Goal: Information Seeking & Learning: Learn about a topic

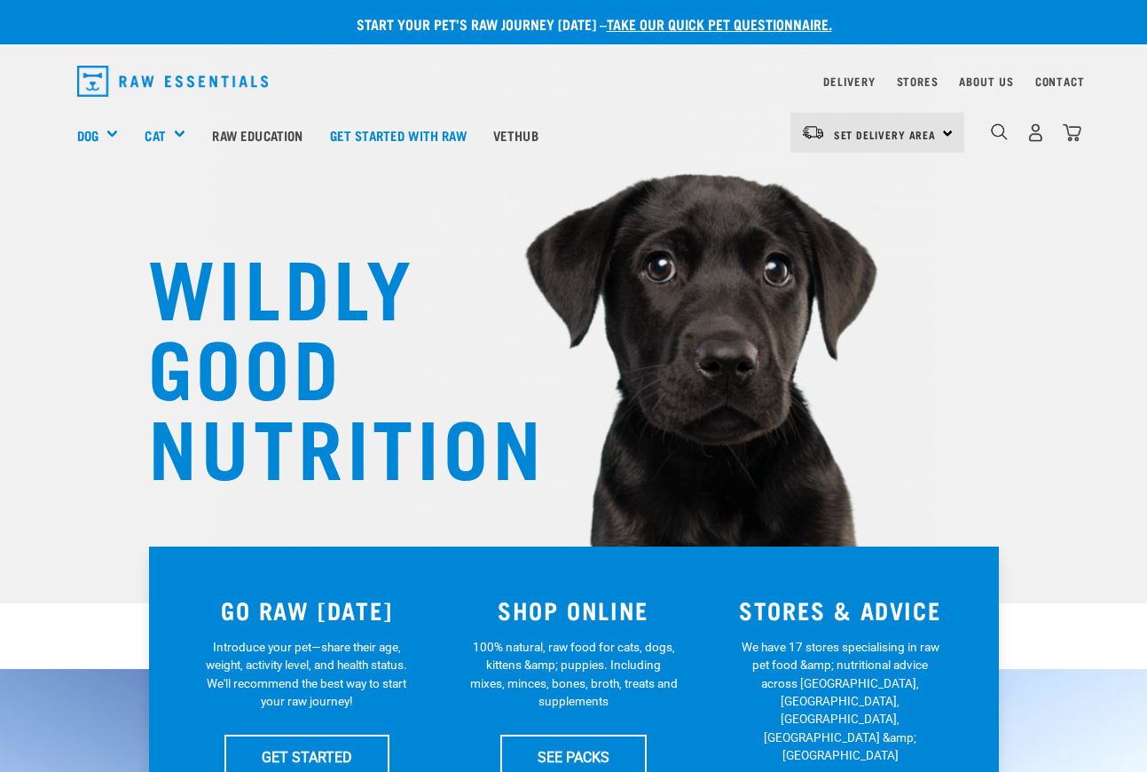
click at [227, 71] on img "dropdown navigation" at bounding box center [173, 81] width 192 height 31
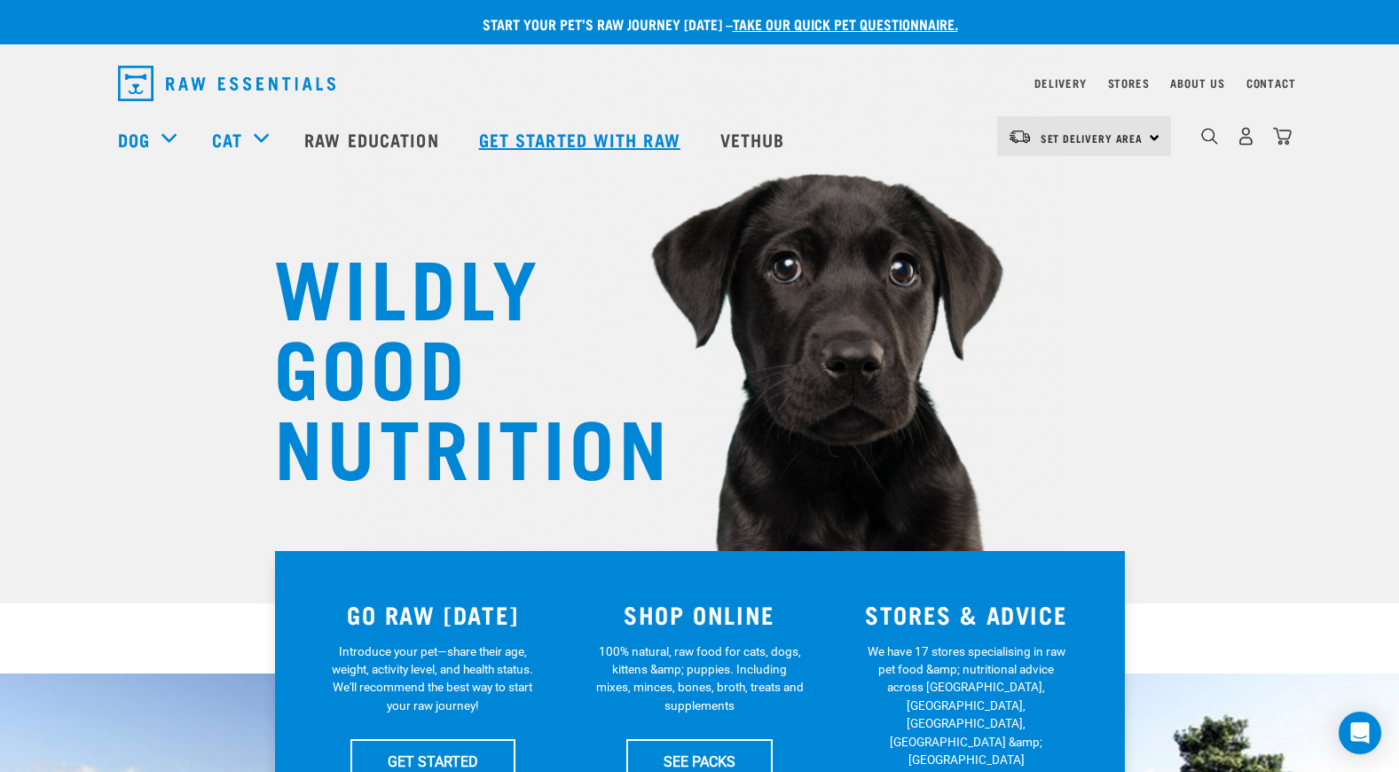
click at [544, 137] on link "Get started with Raw" at bounding box center [581, 139] width 241 height 71
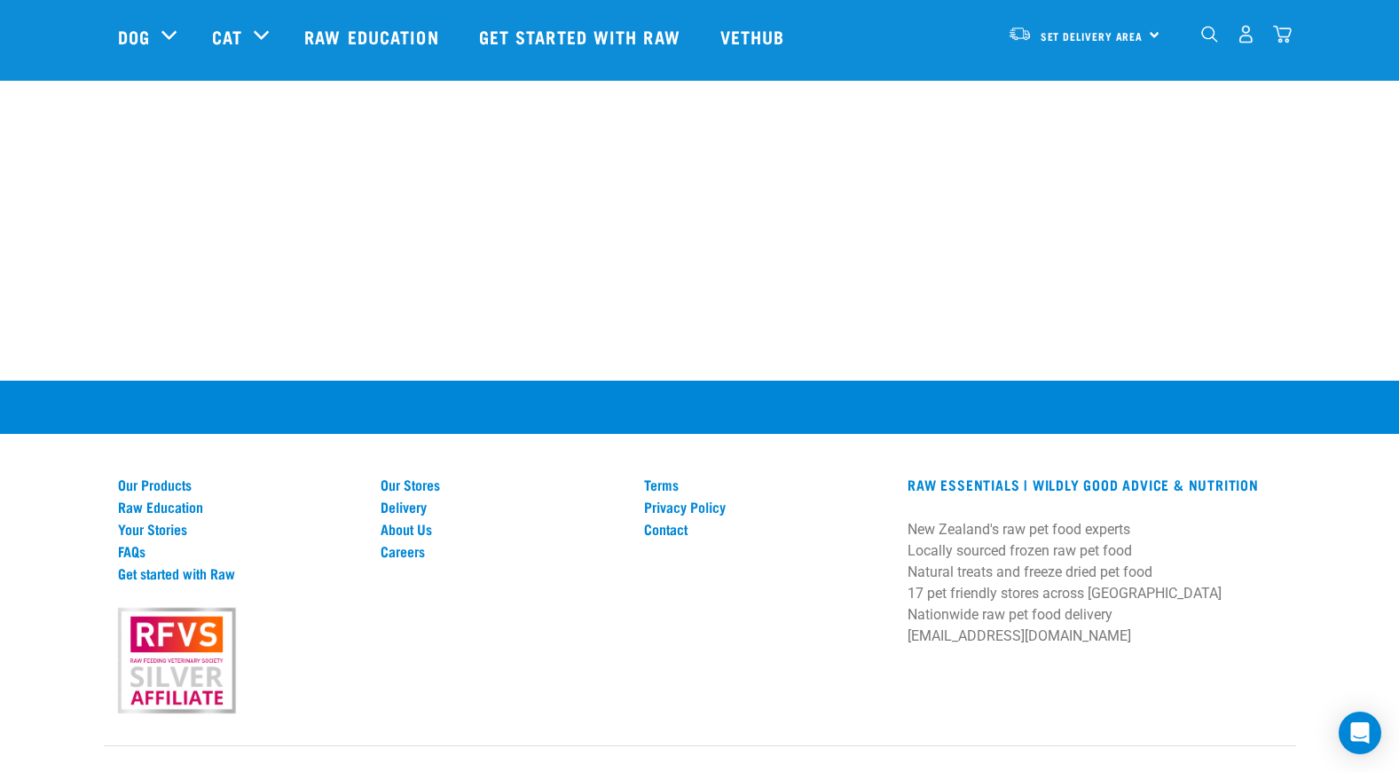
scroll to position [2428, 0]
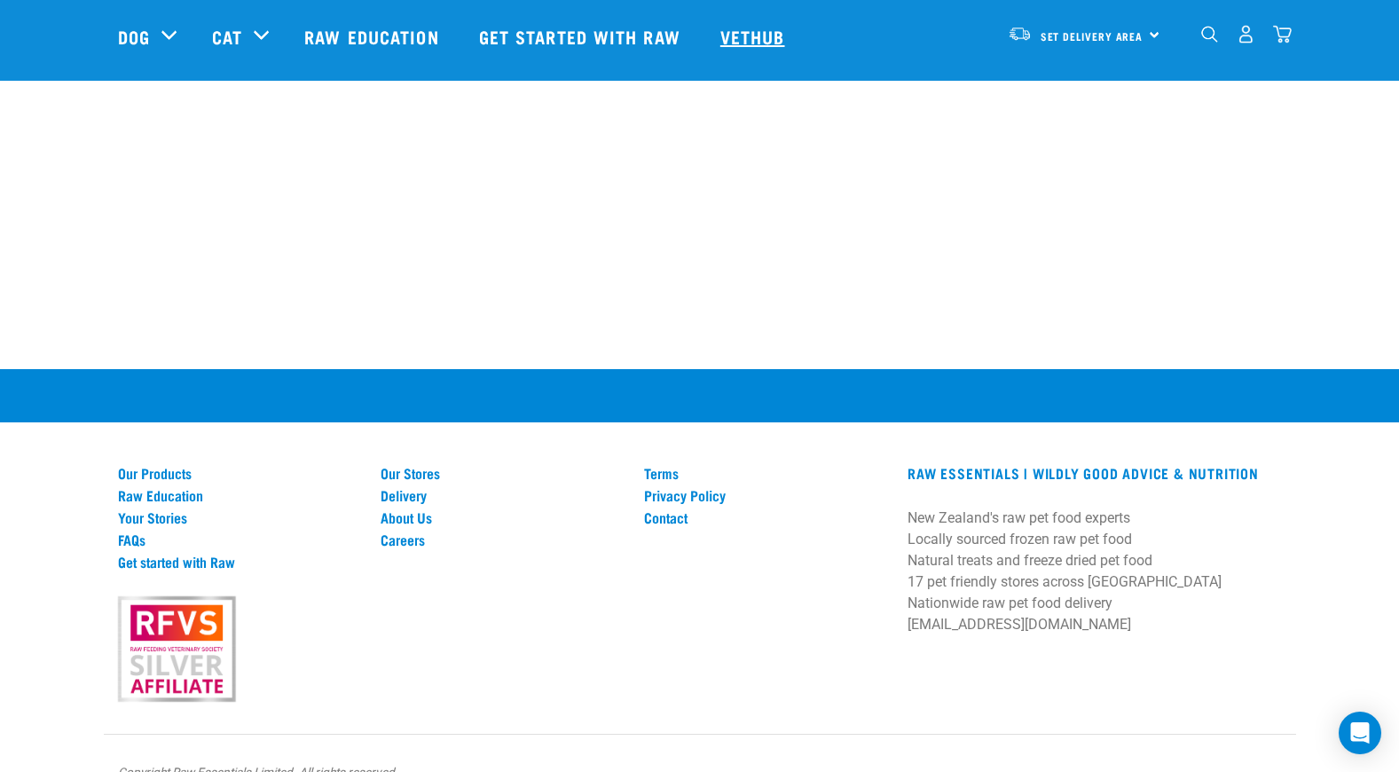
click at [731, 21] on link "Vethub" at bounding box center [755, 36] width 105 height 71
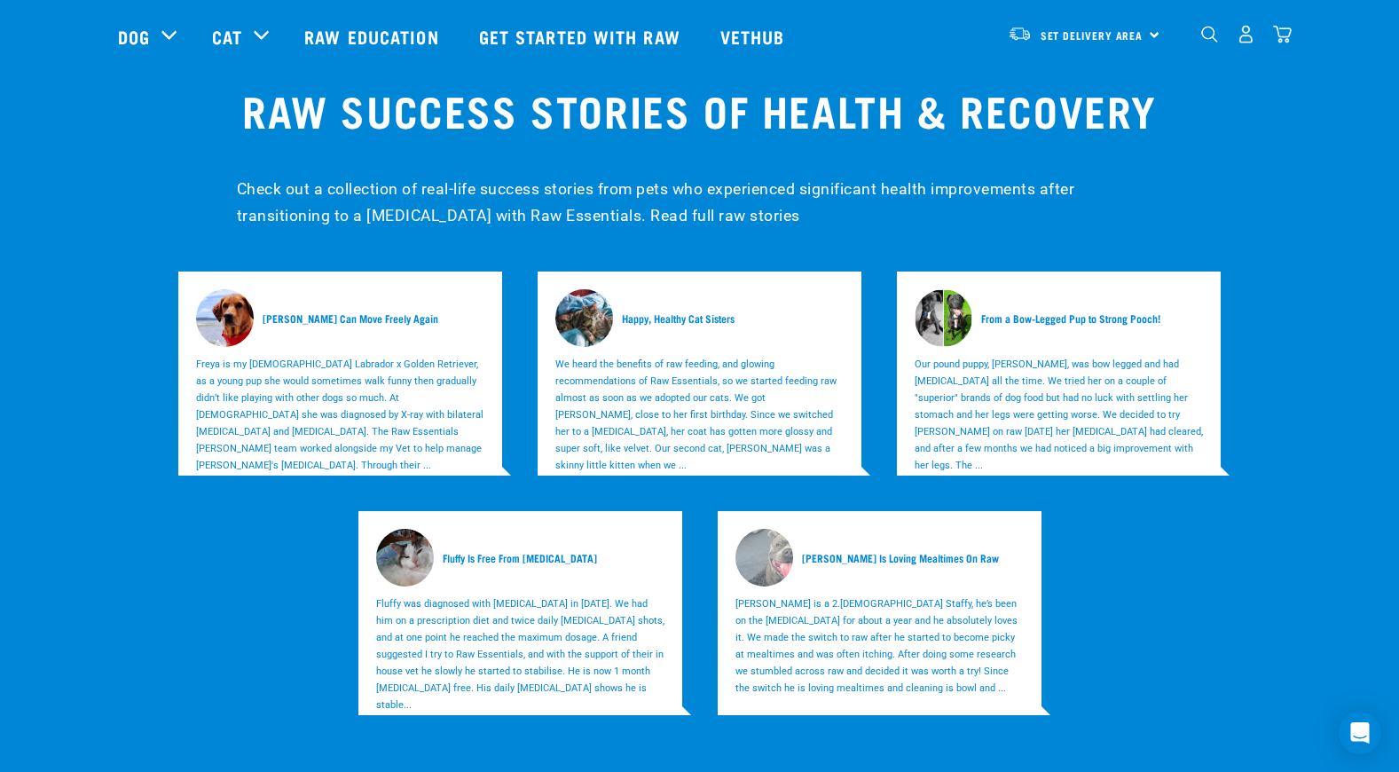
scroll to position [5234, 0]
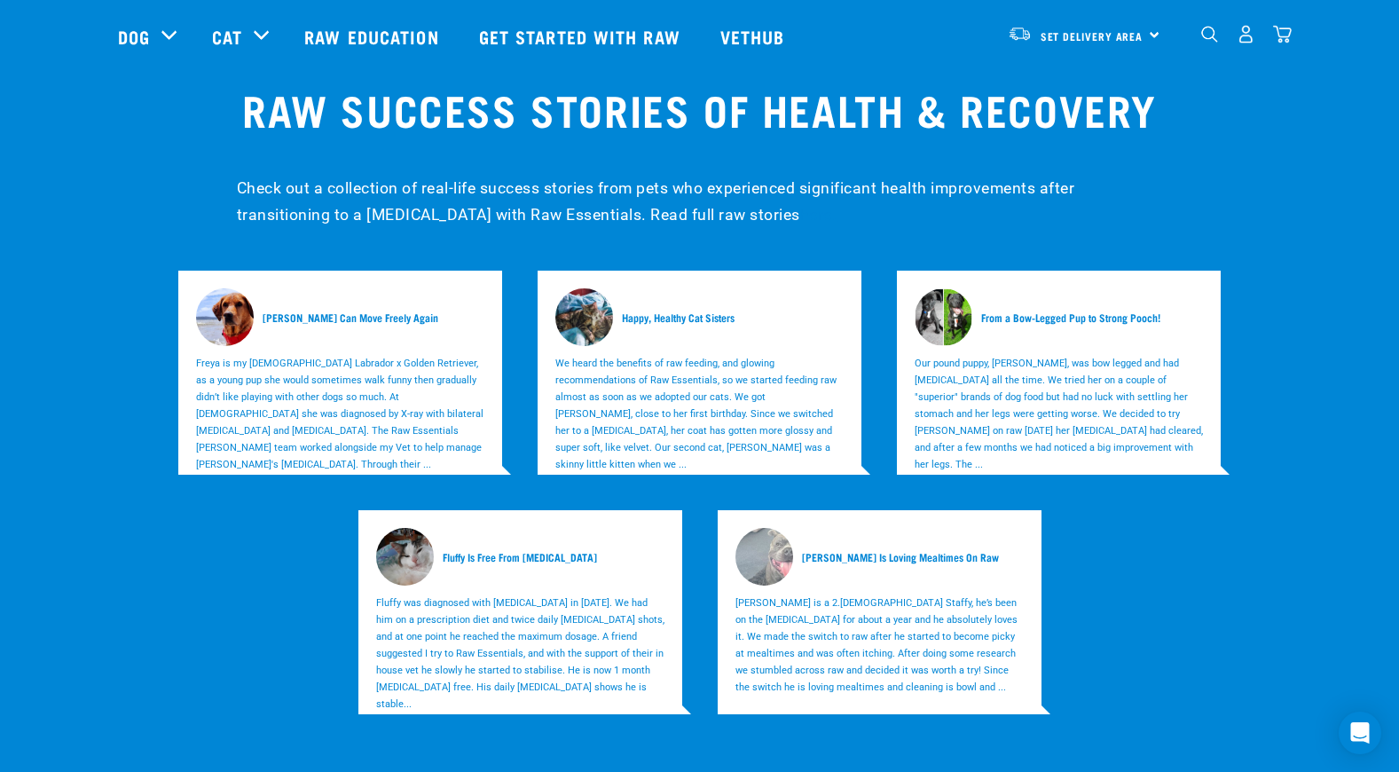
click at [373, 310] on h5 "[PERSON_NAME] Can Move Freely Again" at bounding box center [351, 318] width 176 height 16
click at [308, 355] on p "Freya is my [DEMOGRAPHIC_DATA] Labrador x Golden Retriever, as a young pup she …" at bounding box center [340, 414] width 288 height 118
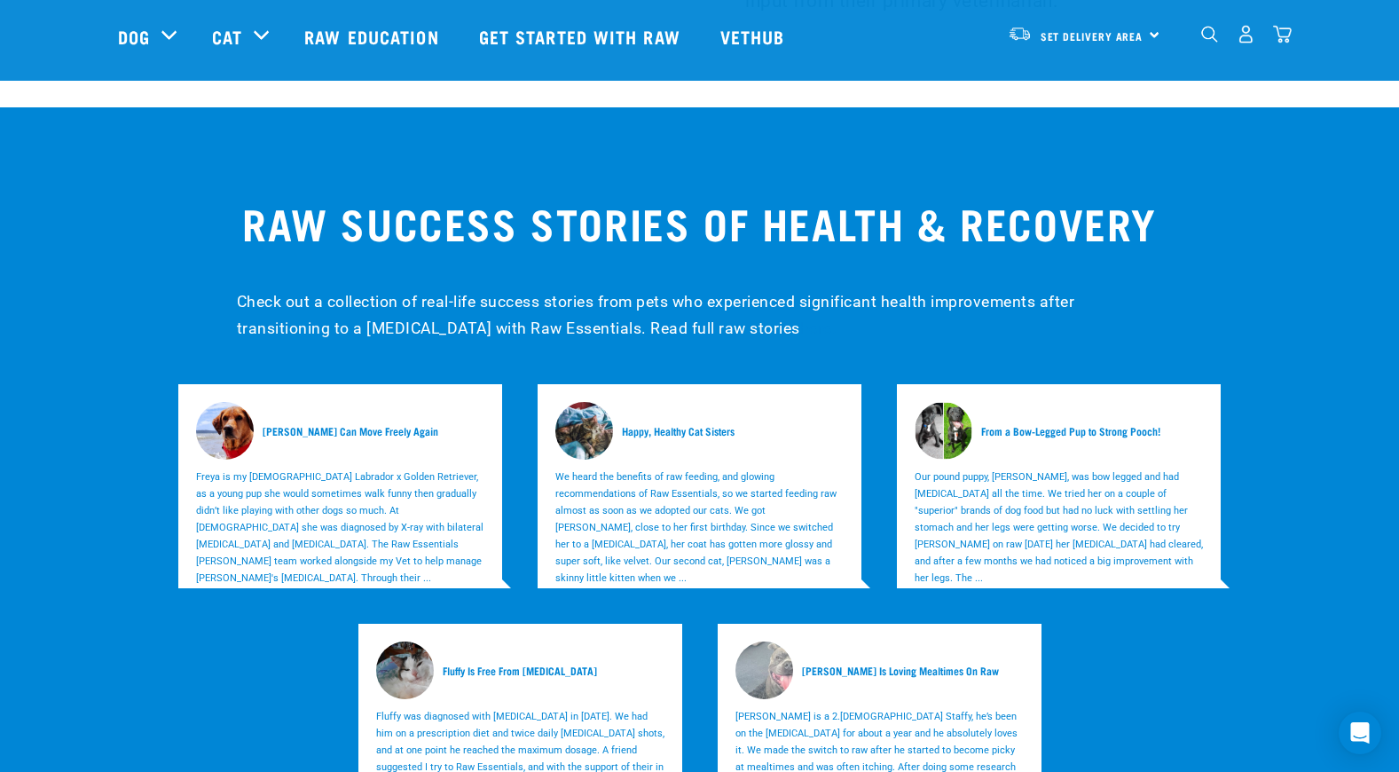
scroll to position [5145, 0]
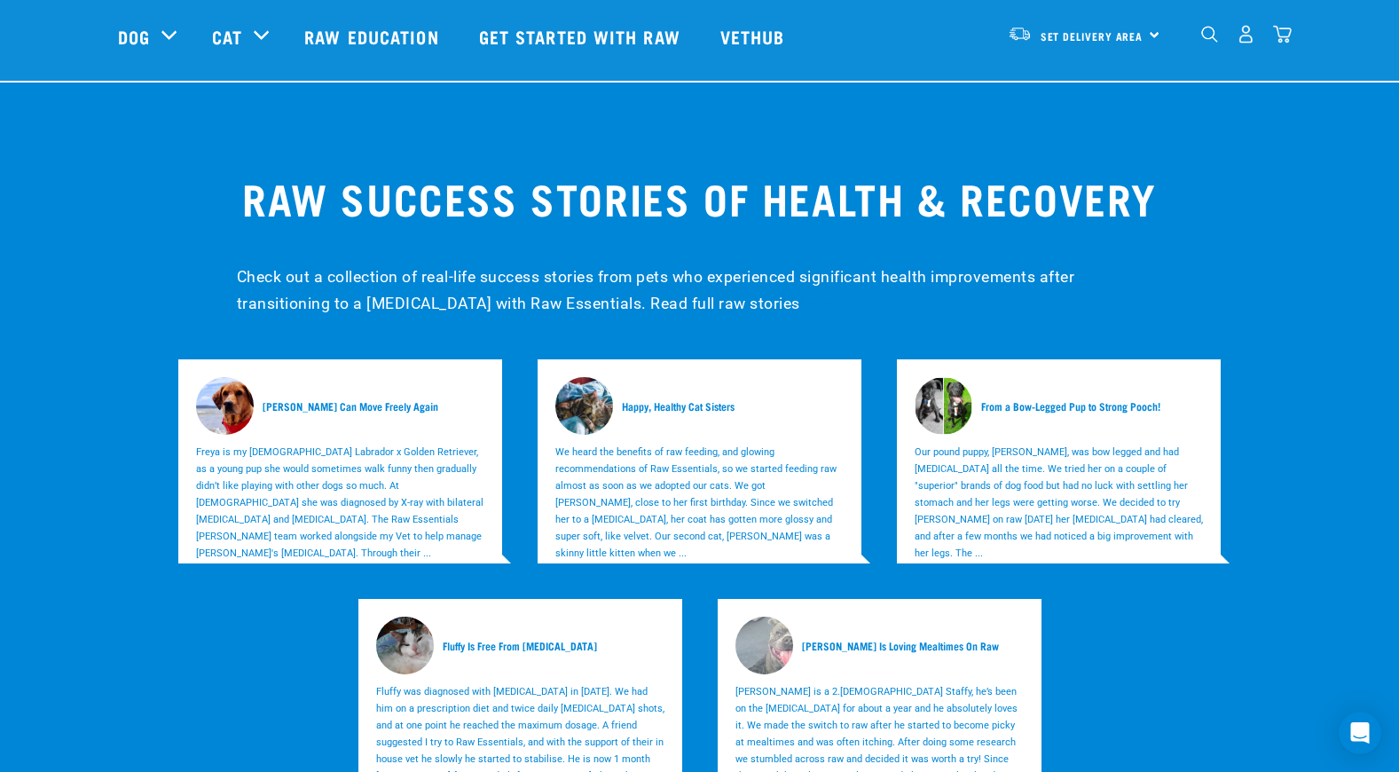
click at [305, 398] on h5 "[PERSON_NAME] Can Move Freely Again" at bounding box center [351, 406] width 176 height 16
click at [310, 377] on div "[PERSON_NAME] Can Move Freely Again" at bounding box center [340, 406] width 288 height 58
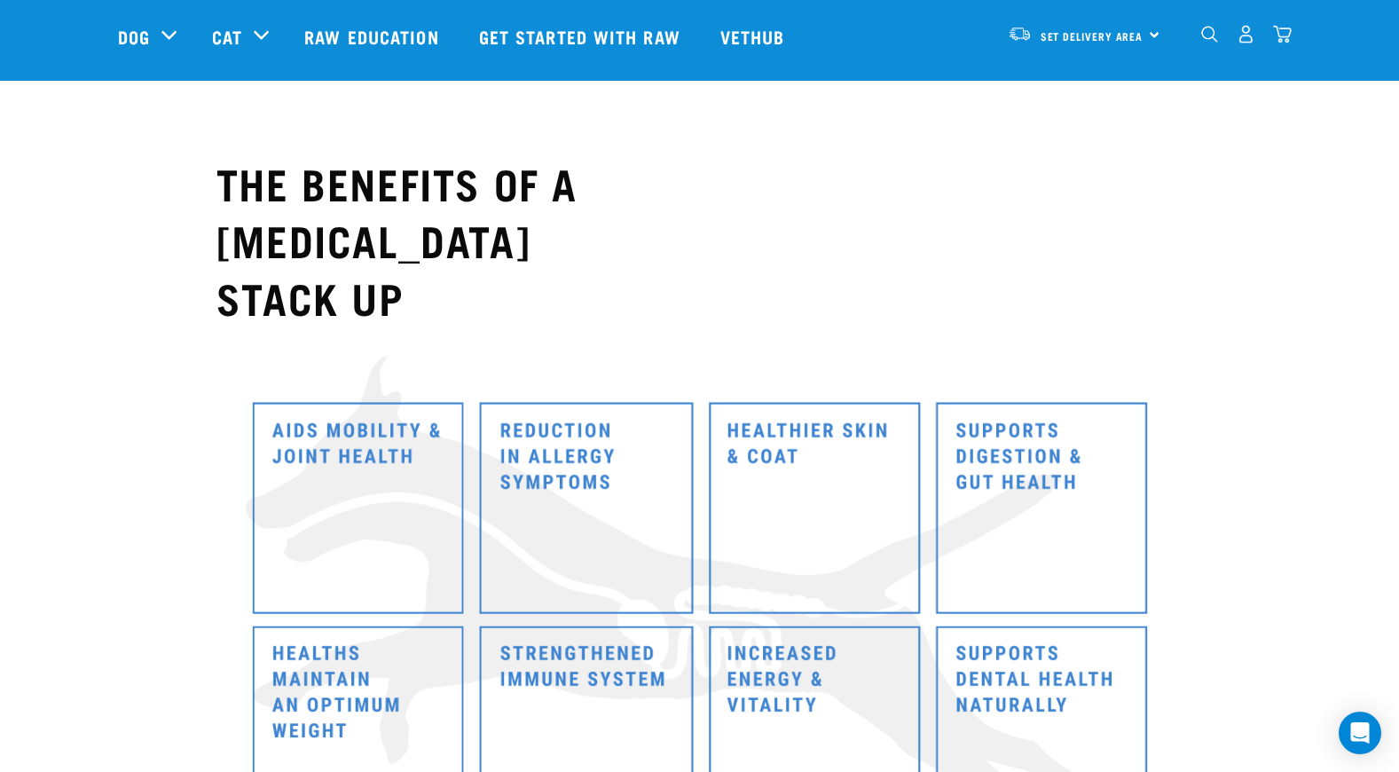
scroll to position [8782, 0]
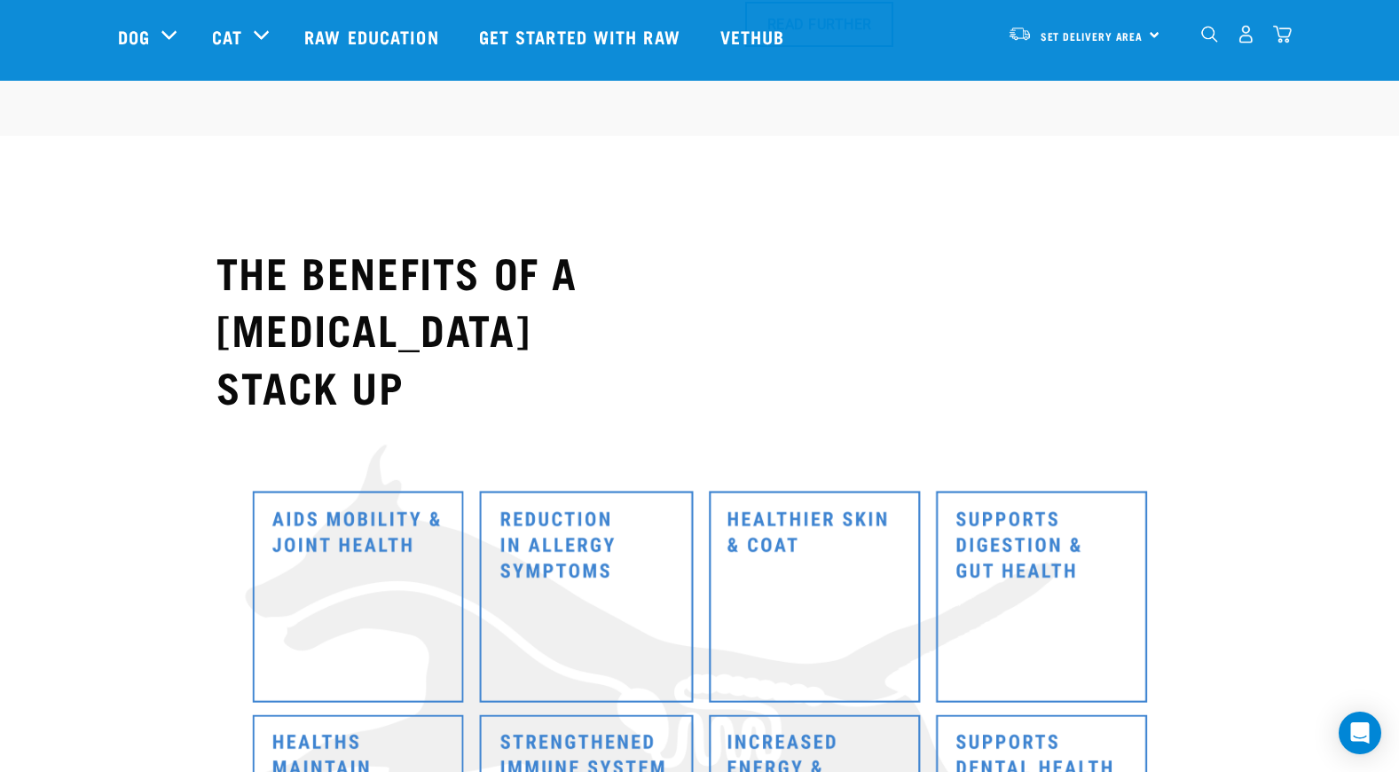
click at [797, 438] on img at bounding box center [699, 711] width 925 height 546
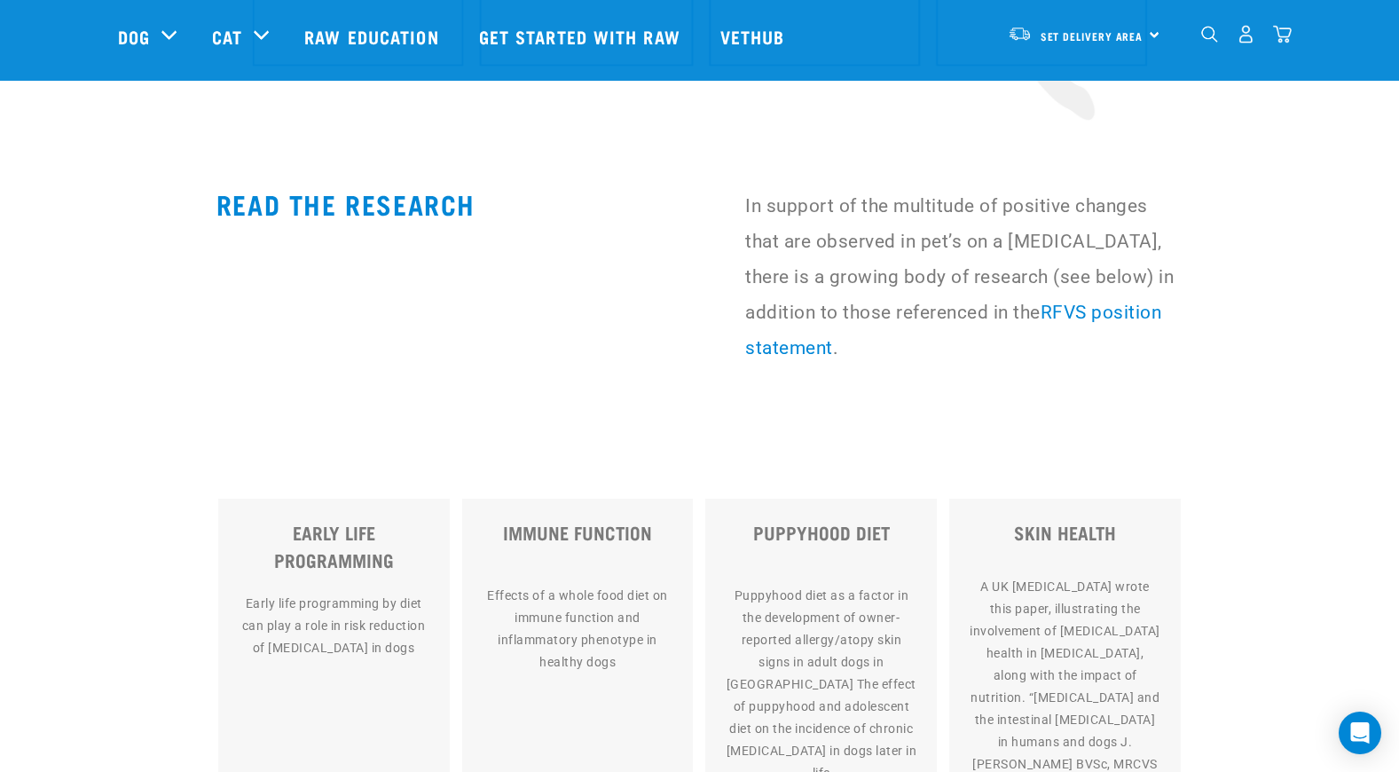
scroll to position [9669, 0]
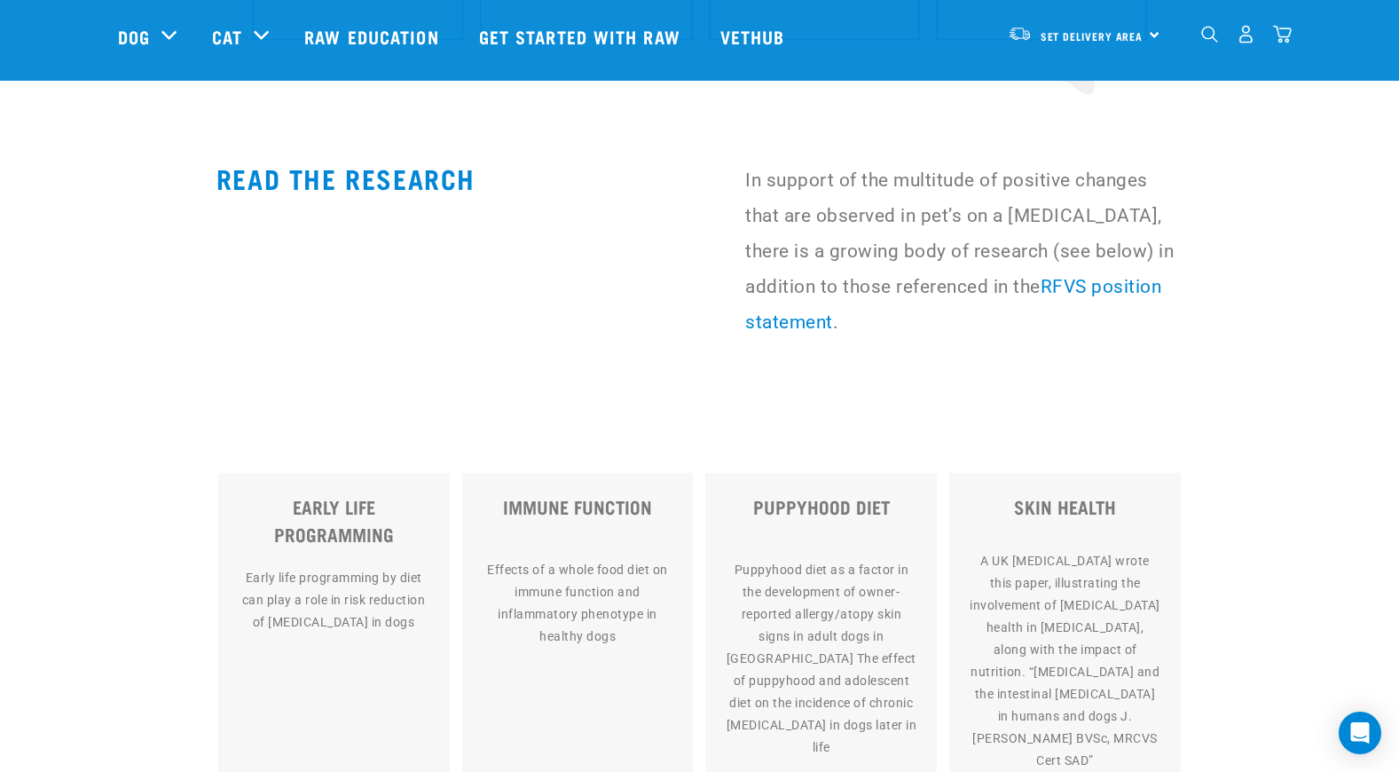
click at [361, 558] on p "Early life programming by diet can play a role in risk reduction of [MEDICAL_DA…" at bounding box center [334, 669] width 210 height 222
click at [356, 558] on p "Early life programming by diet can play a role in risk reduction of [MEDICAL_DA…" at bounding box center [334, 669] width 210 height 222
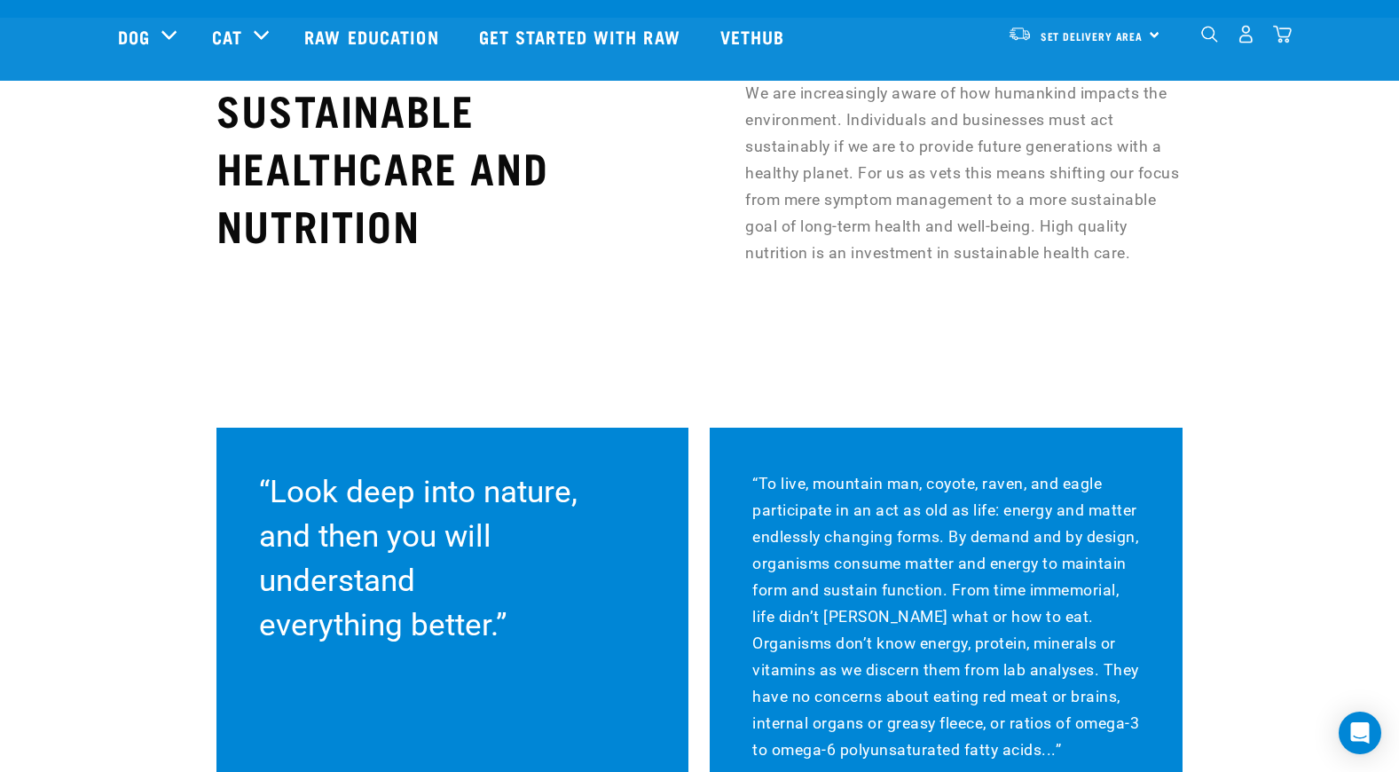
scroll to position [12993, 0]
